Goal: Find contact information: Find contact information

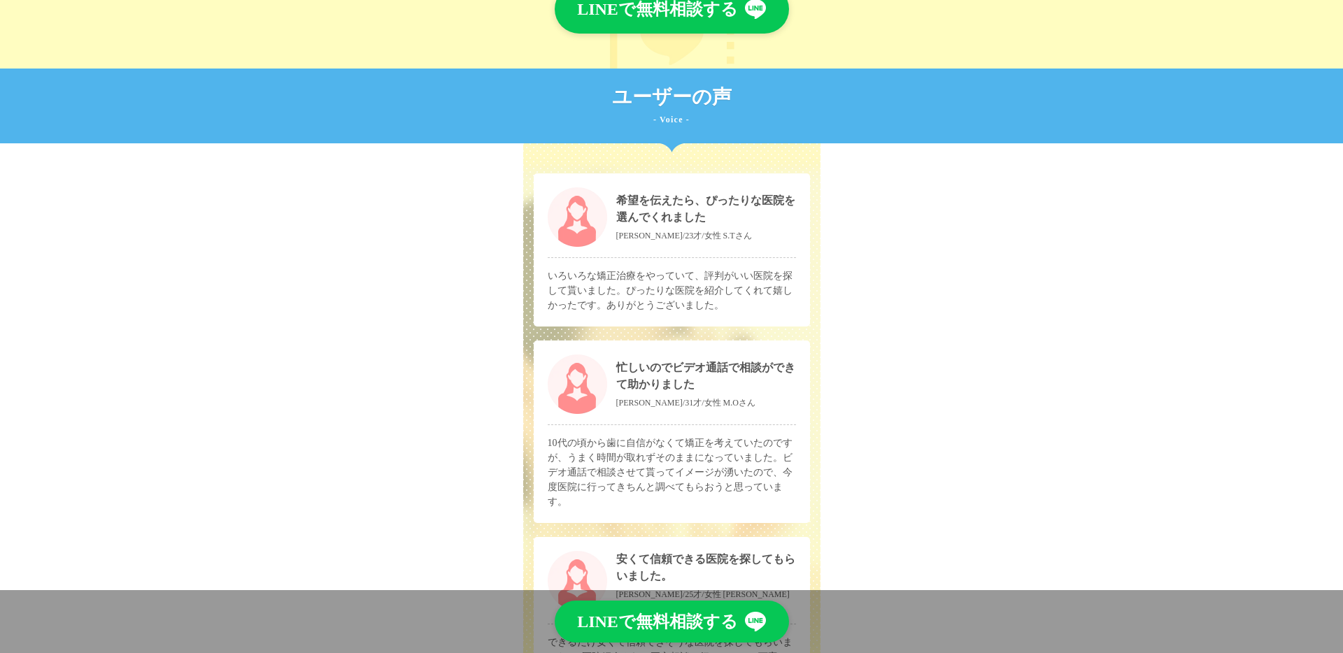
scroll to position [5441, 0]
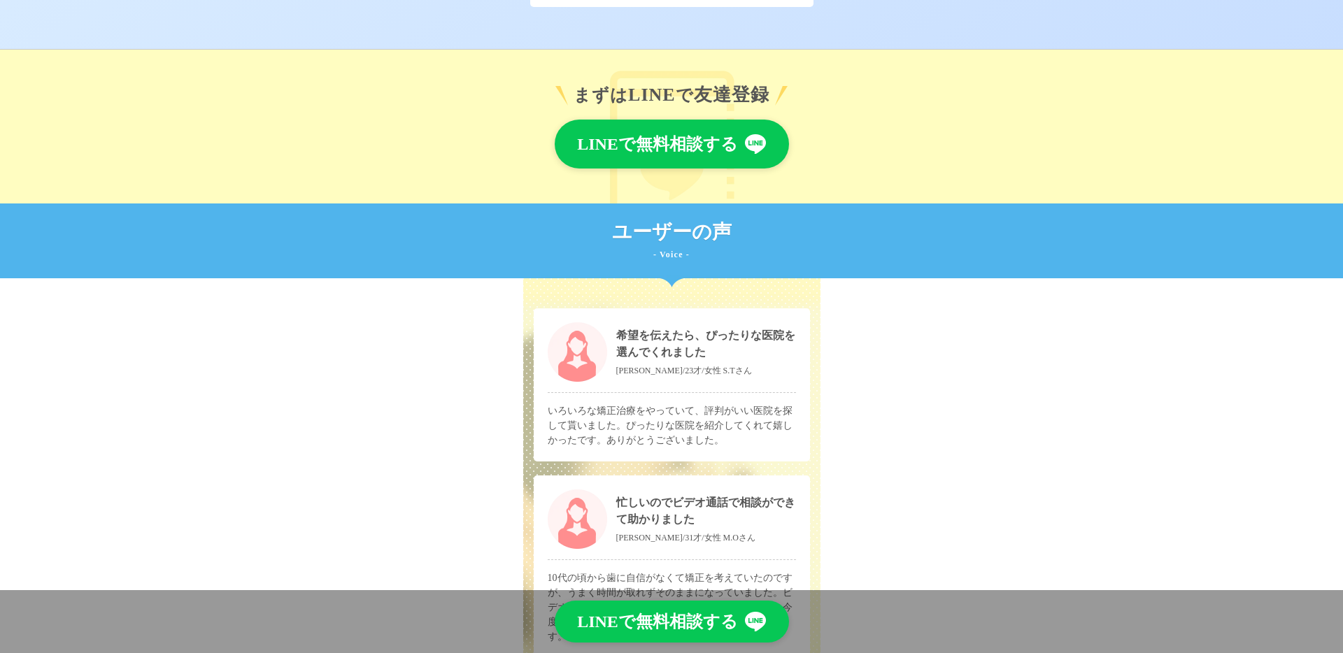
click at [714, 153] on link "LINEで無料相談する" at bounding box center [672, 144] width 234 height 49
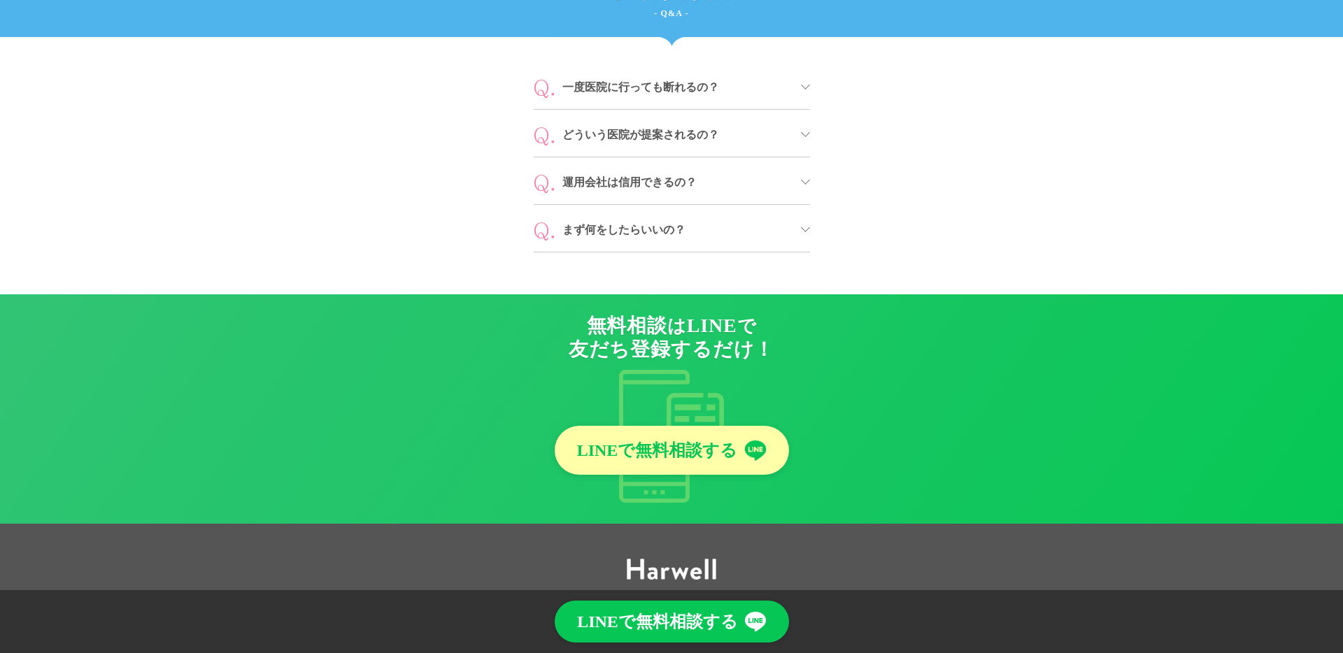
scroll to position [6459, 0]
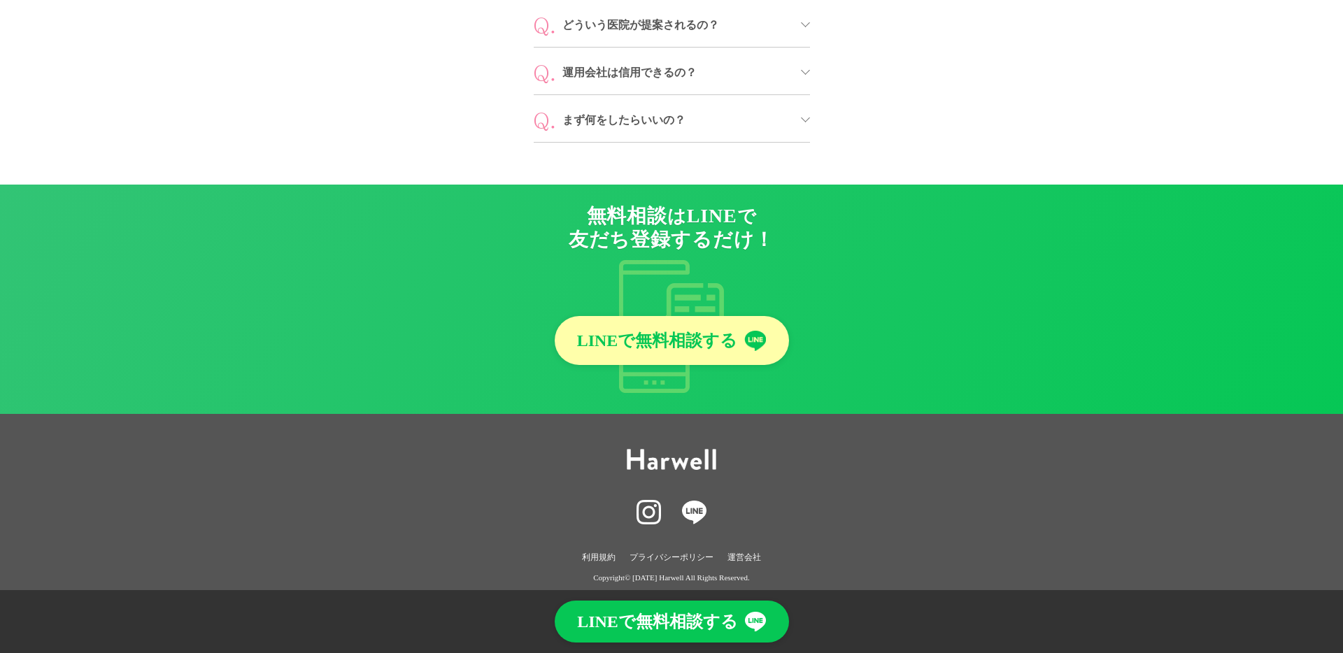
click at [742, 551] on link "運営会社" at bounding box center [745, 558] width 34 height 15
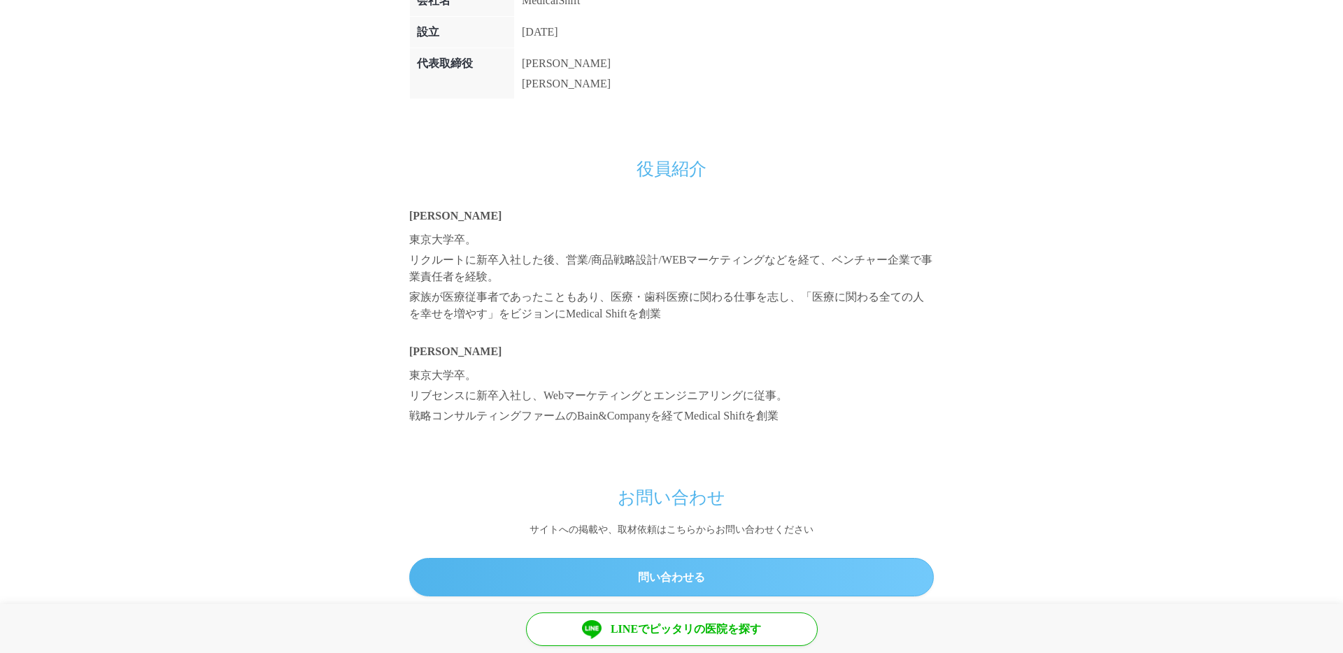
scroll to position [989, 0]
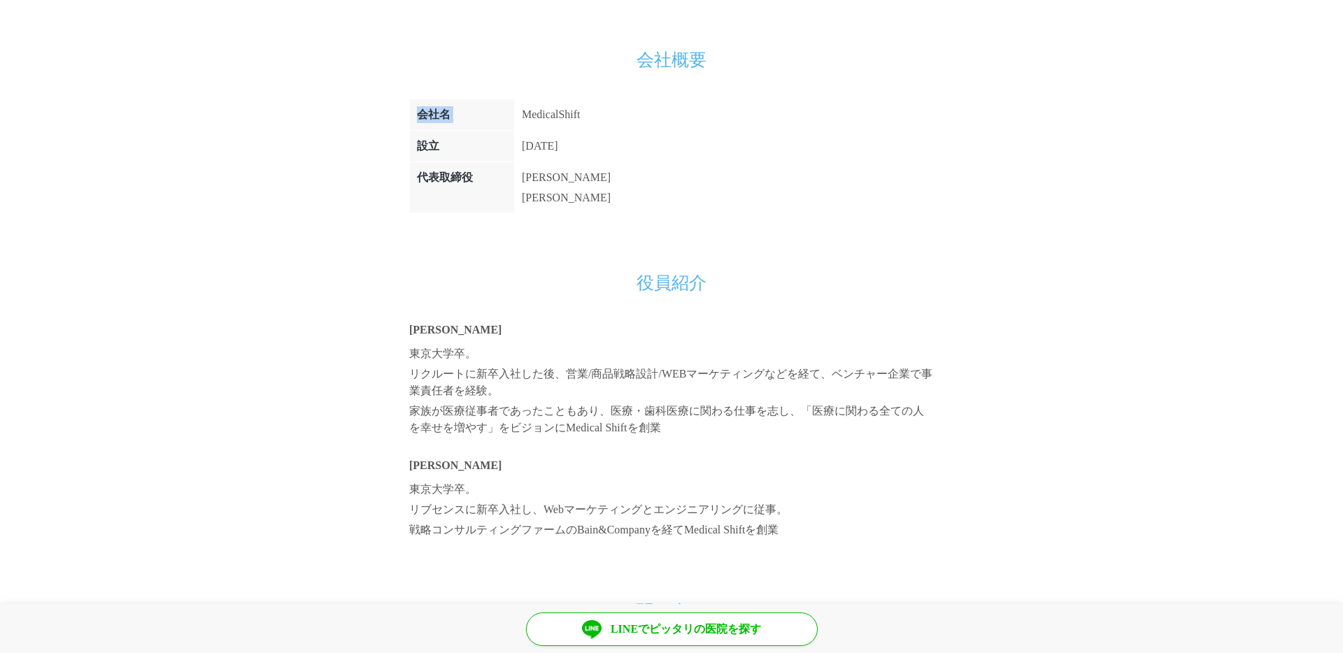
drag, startPoint x: 601, startPoint y: 115, endPoint x: 526, endPoint y: 115, distance: 74.9
click at [526, 115] on div "会社名 MedicalShift 設立 2019年10月 代表取締役 宮井 崇行 堀 琢馬" at bounding box center [671, 156] width 525 height 115
click at [526, 115] on td "MedicalShift" at bounding box center [567, 114] width 104 height 31
drag, startPoint x: 524, startPoint y: 115, endPoint x: 595, endPoint y: 120, distance: 71.5
click at [595, 120] on td "MedicalShift" at bounding box center [567, 114] width 104 height 31
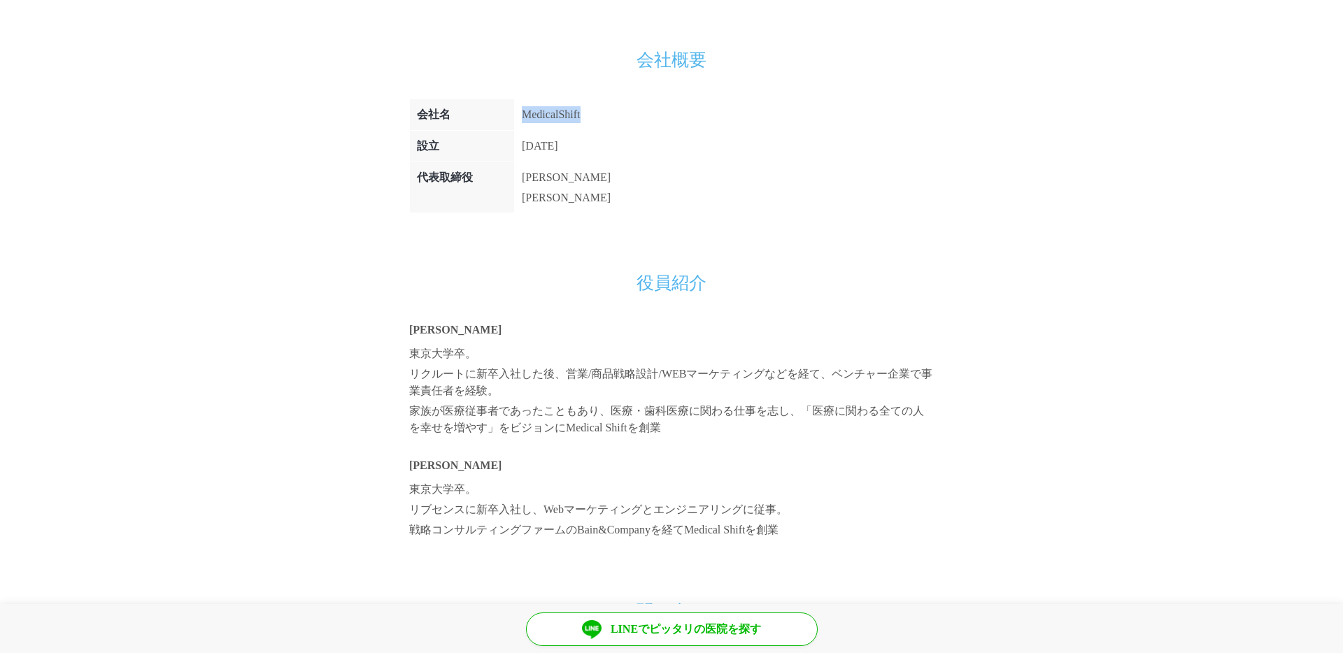
copy td "MedicalShift"
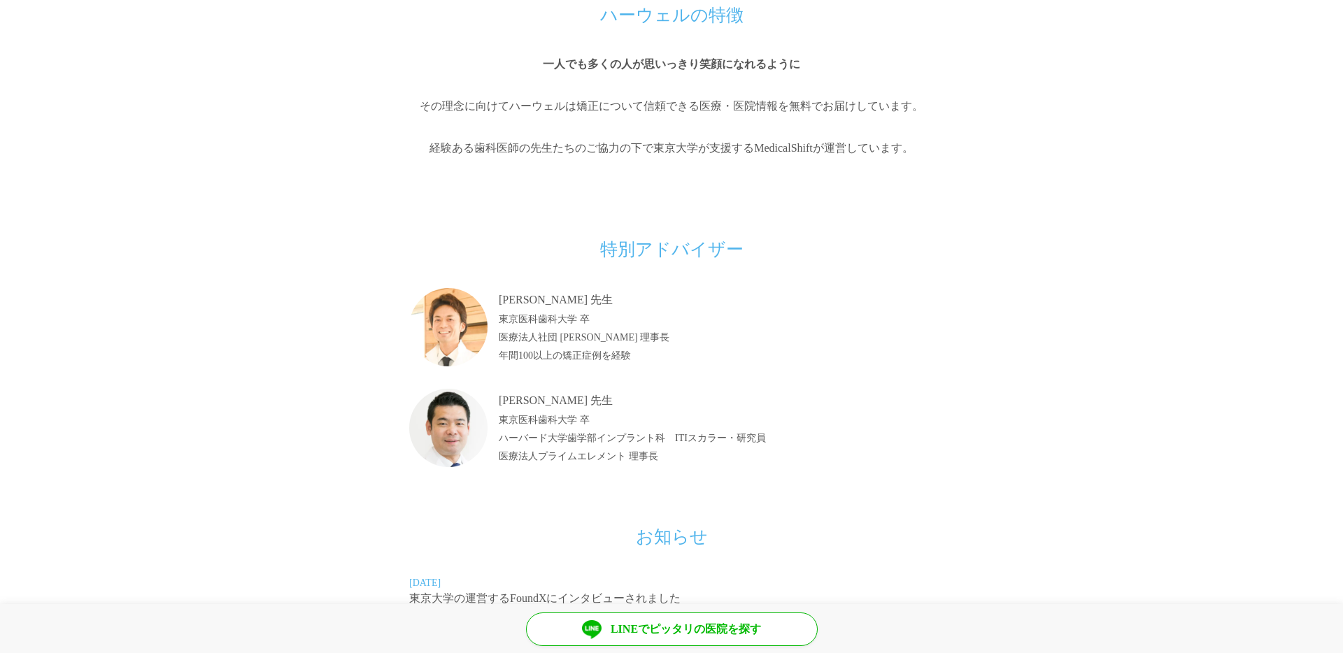
scroll to position [0, 0]
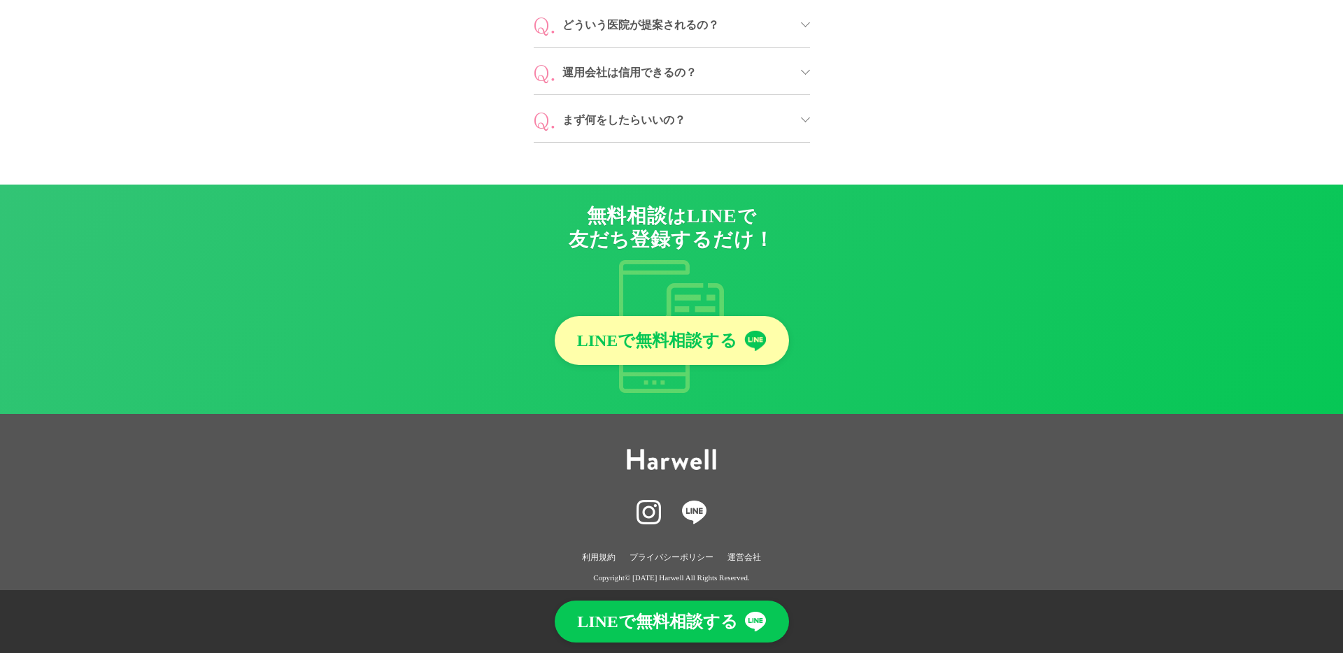
click at [708, 332] on link "LINEで無料相談する" at bounding box center [672, 340] width 234 height 49
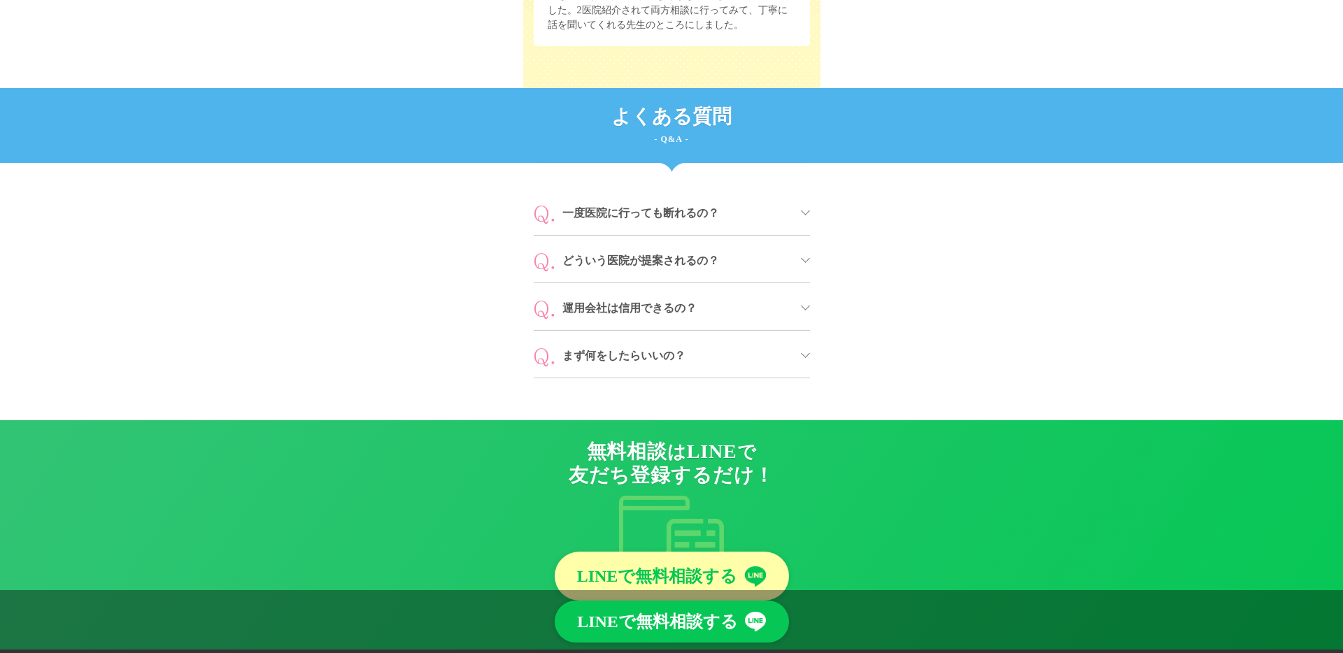
scroll to position [6248, 0]
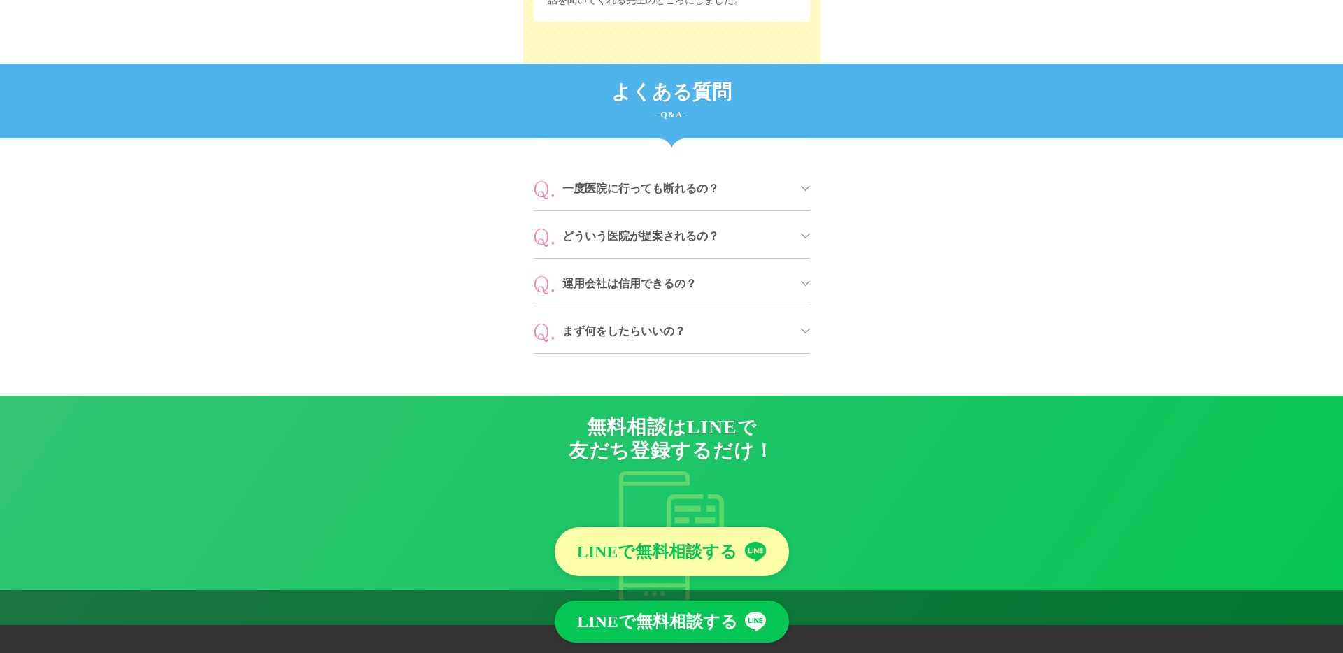
click at [650, 325] on span "まず何をしたらいいの？" at bounding box center [676, 331] width 229 height 17
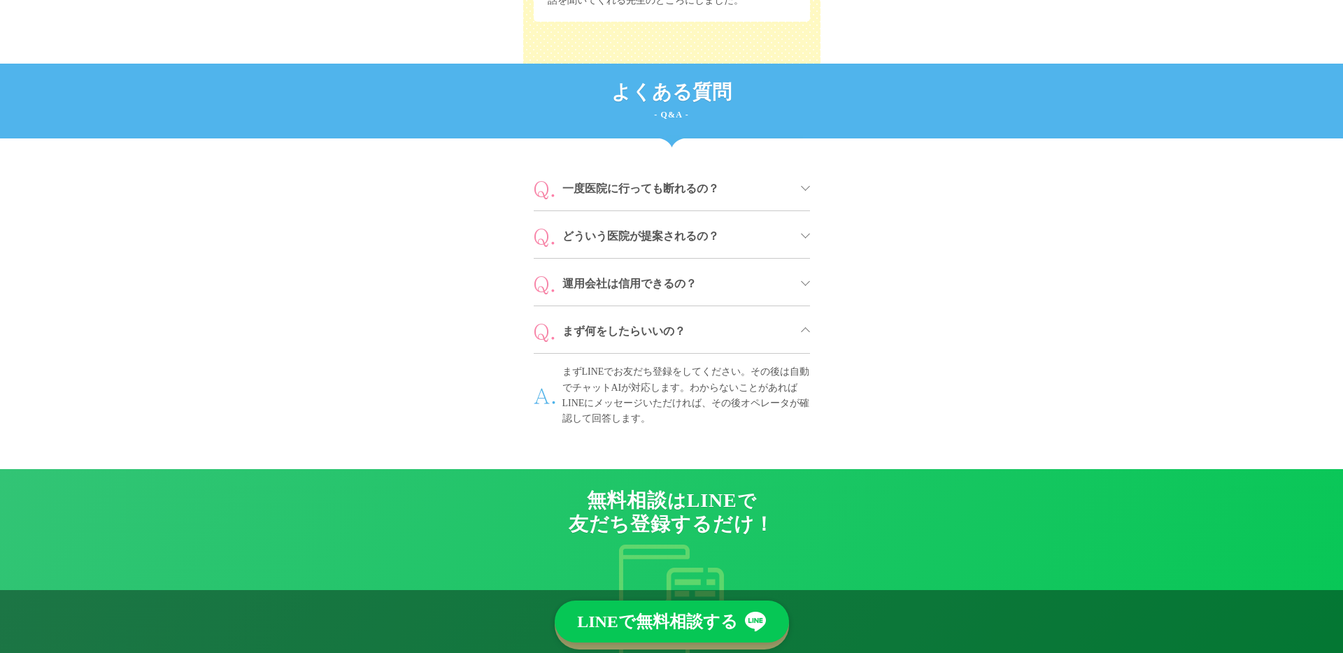
click at [650, 325] on span "まず何をしたらいいの？" at bounding box center [676, 331] width 229 height 17
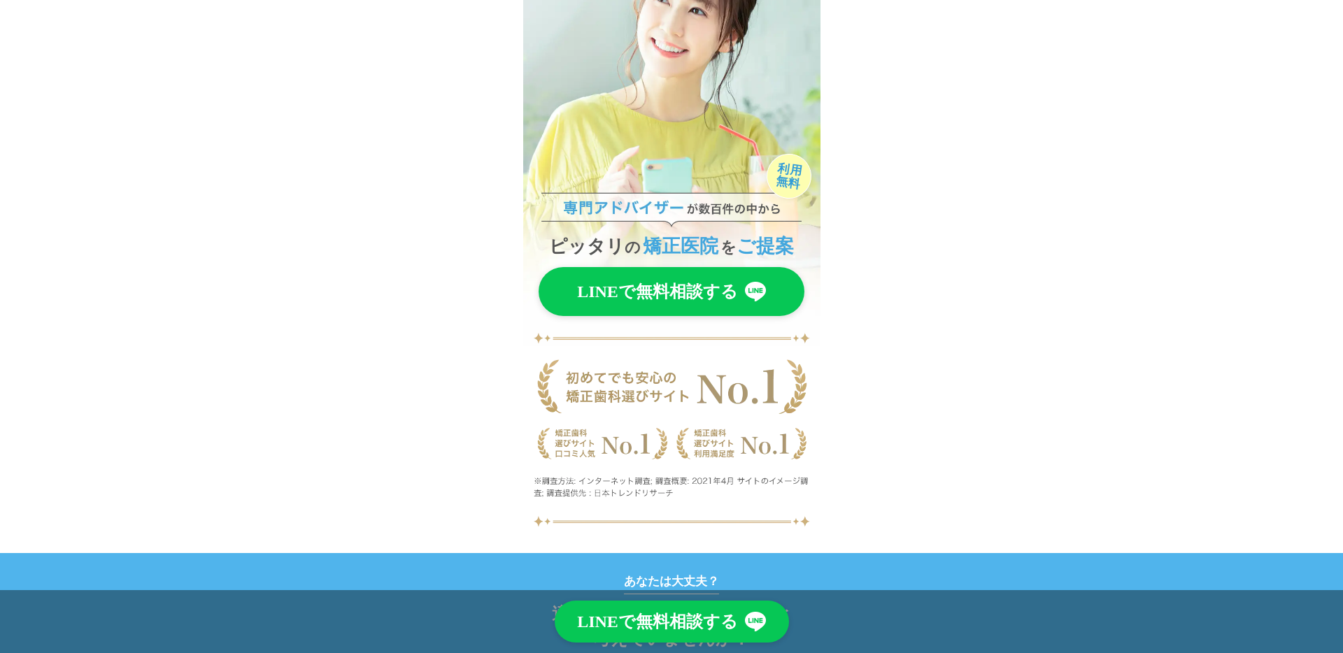
scroll to position [0, 0]
